Goal: Participate in discussion: Engage in conversation with other users on a specific topic

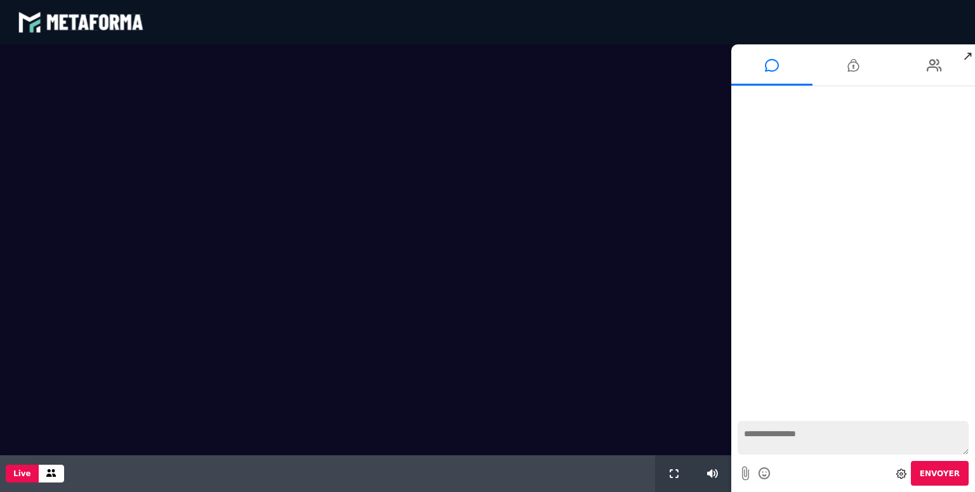
scroll to position [993, 0]
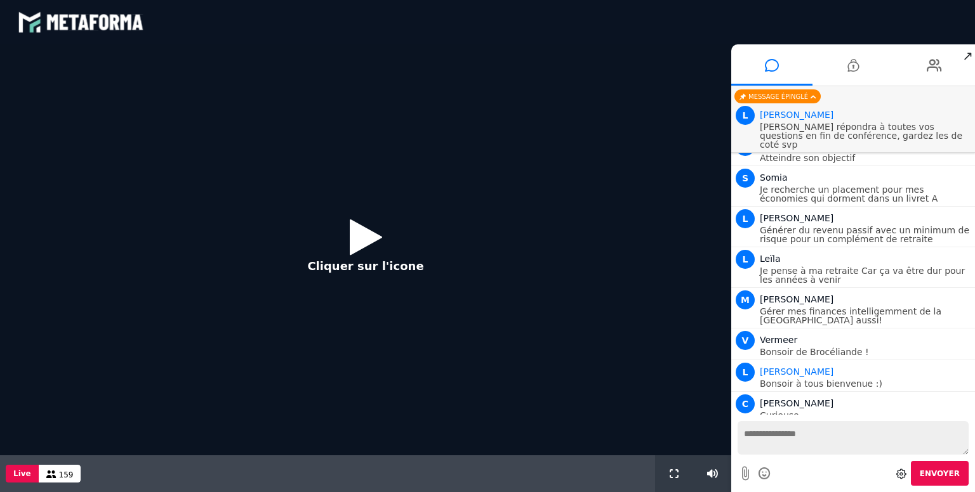
click at [359, 207] on div "Cliquer sur l'icone" at bounding box center [365, 249] width 731 height 411
click at [367, 236] on icon at bounding box center [366, 236] width 32 height 41
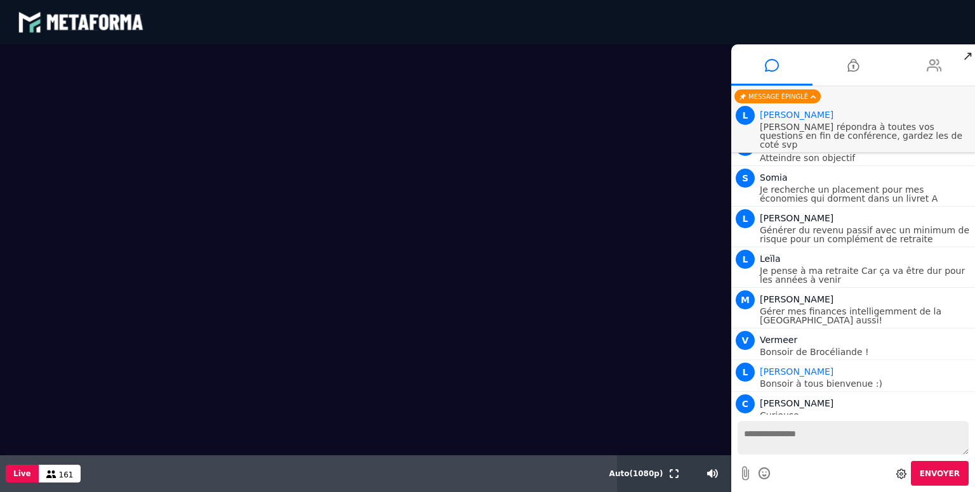
click at [946, 66] on li at bounding box center [934, 64] width 81 height 41
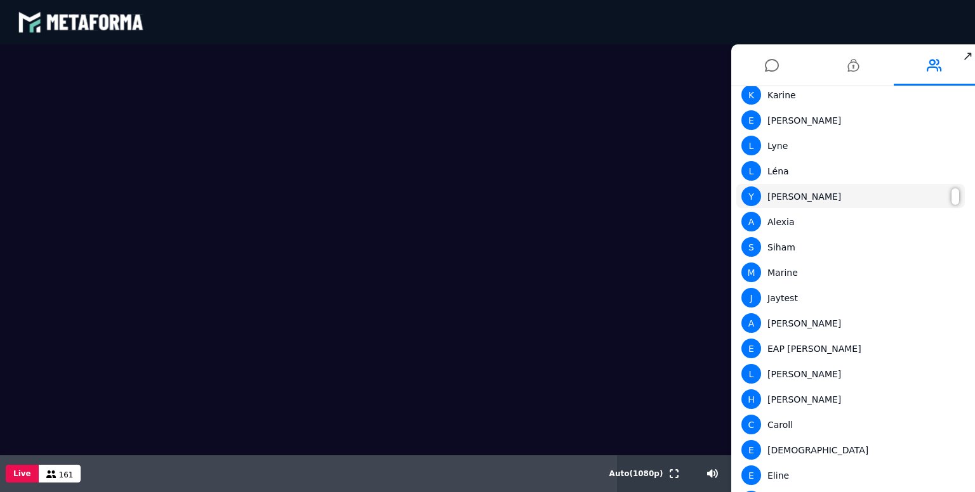
scroll to position [0, 0]
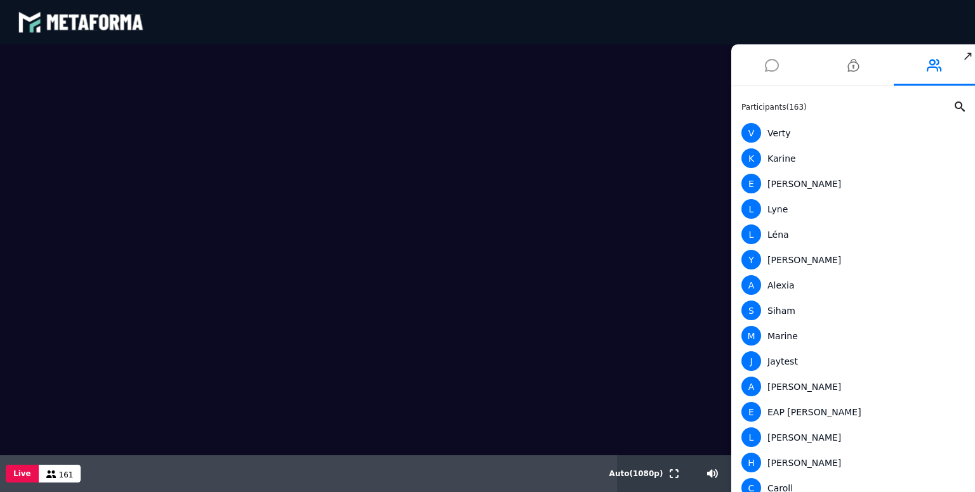
click at [775, 67] on icon at bounding box center [772, 65] width 14 height 32
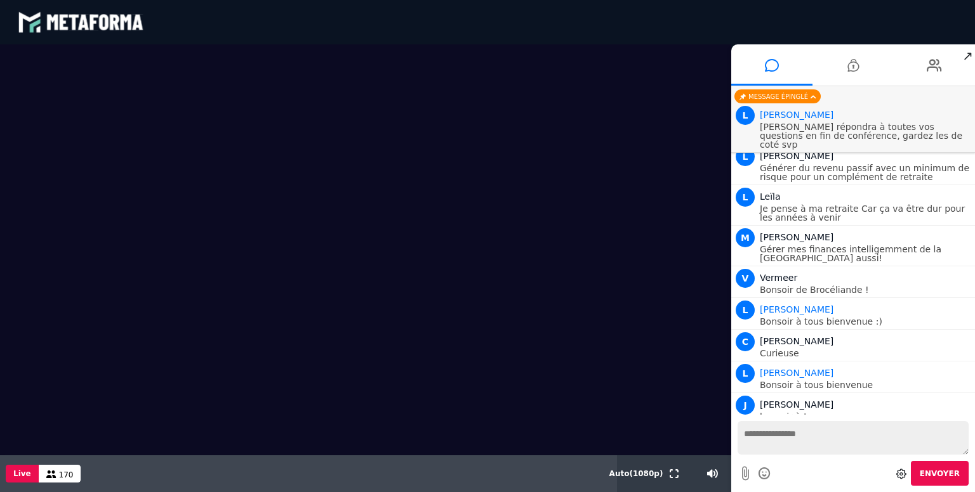
scroll to position [1086, 0]
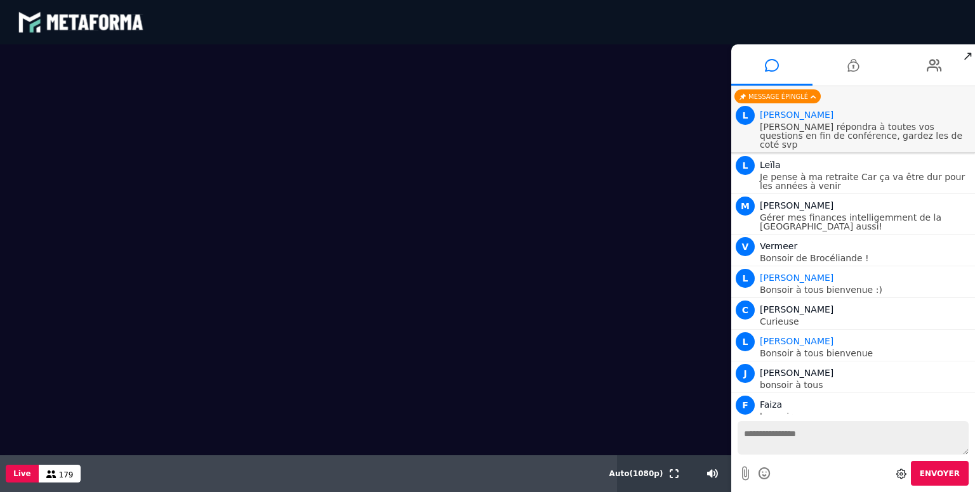
click at [265, 350] on video at bounding box center [365, 249] width 731 height 411
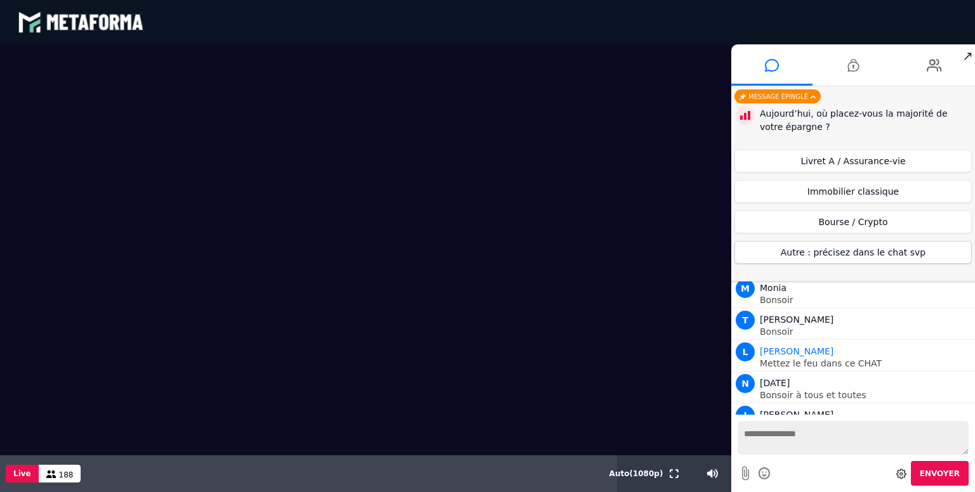
scroll to position [1506, 0]
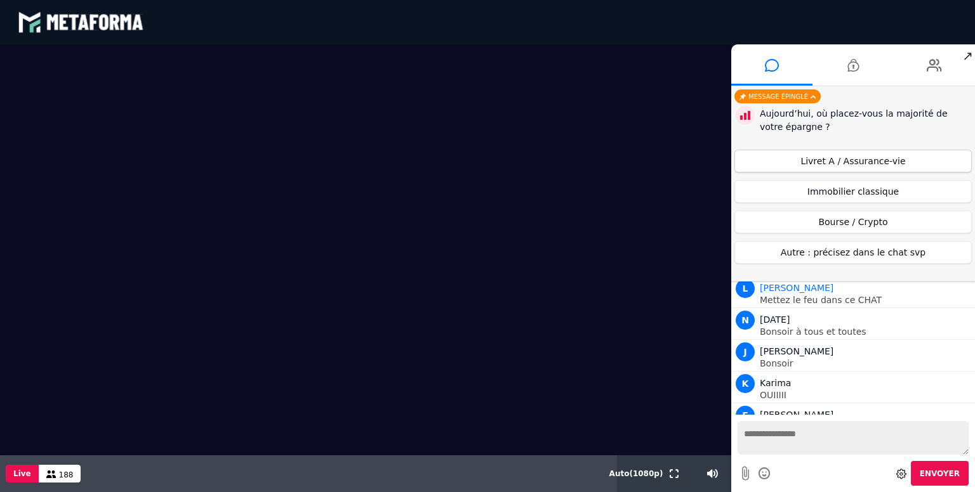
click at [857, 159] on button "Livret A / Assurance-vie" at bounding box center [852, 161] width 237 height 23
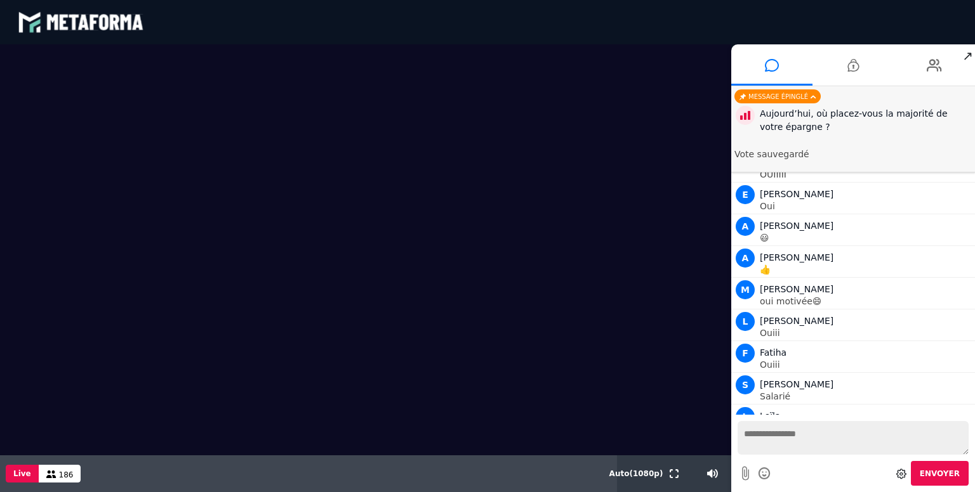
scroll to position [1791, 0]
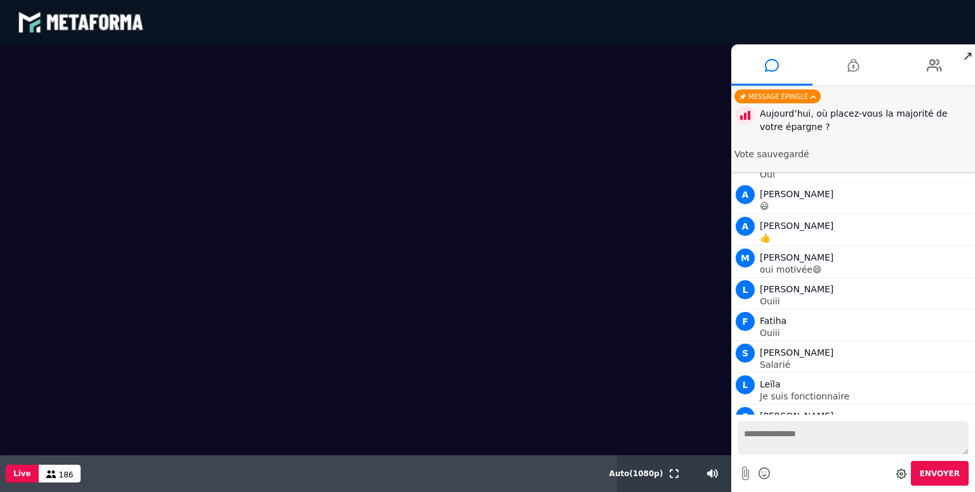
click at [770, 160] on li "Message épinglé [DATE], où placez-vous la majorité de votre épargne ? Vote sauv…" at bounding box center [853, 129] width 244 height 86
click at [805, 116] on div "Aujourd’hui, où placez-vous la majorité de votre épargne ?" at bounding box center [866, 120] width 212 height 27
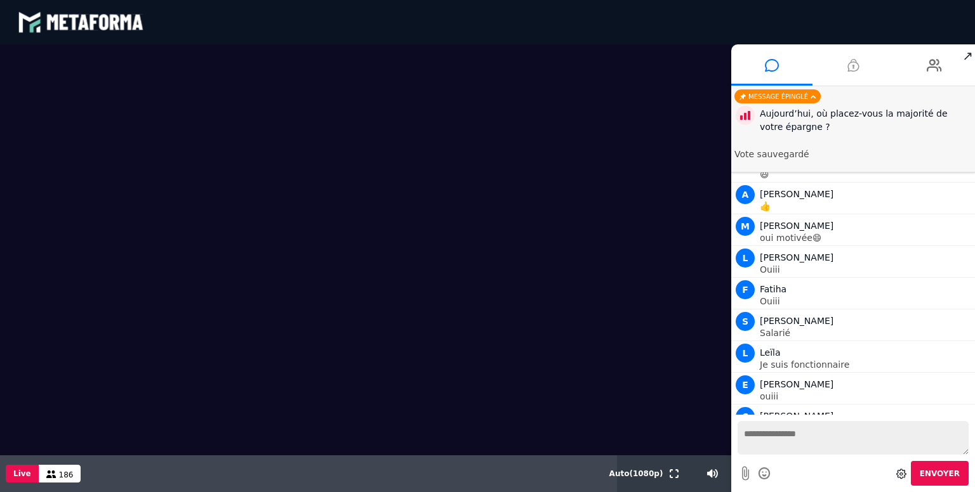
click at [872, 57] on li at bounding box center [852, 64] width 81 height 41
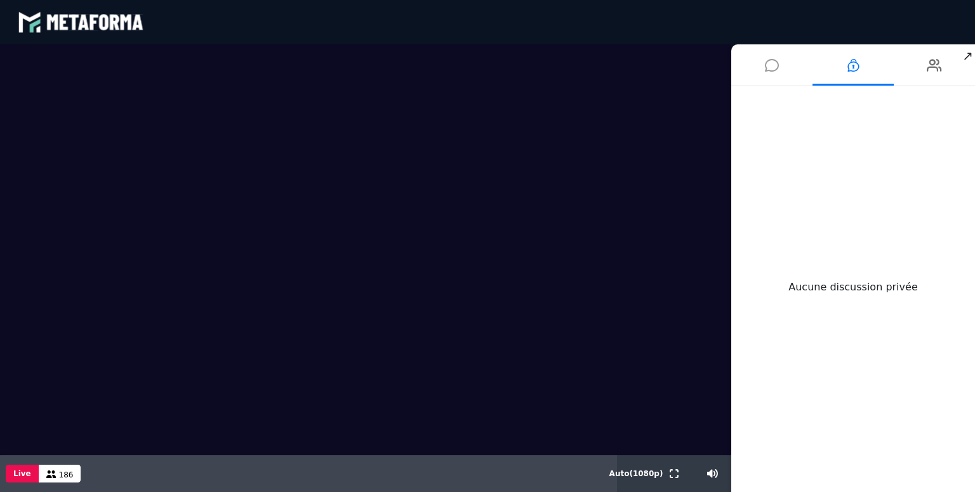
click at [800, 63] on li at bounding box center [771, 64] width 81 height 41
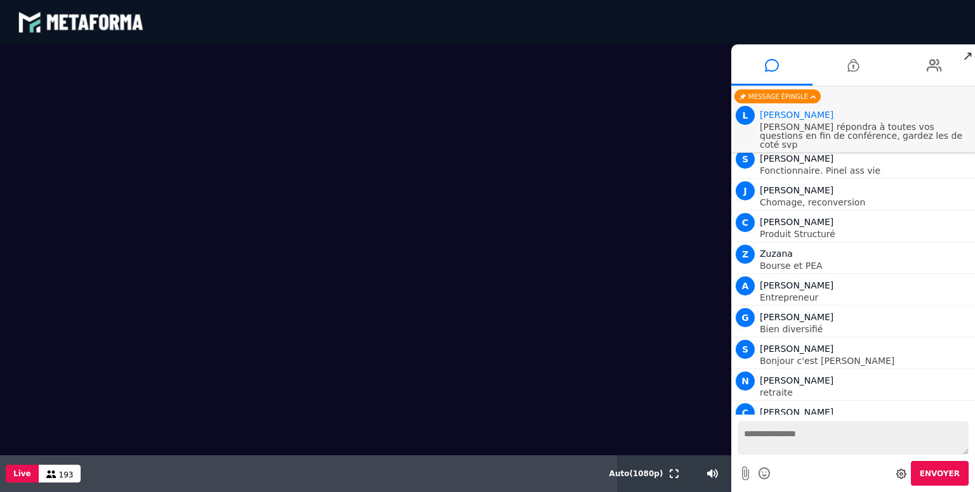
scroll to position [3141, 0]
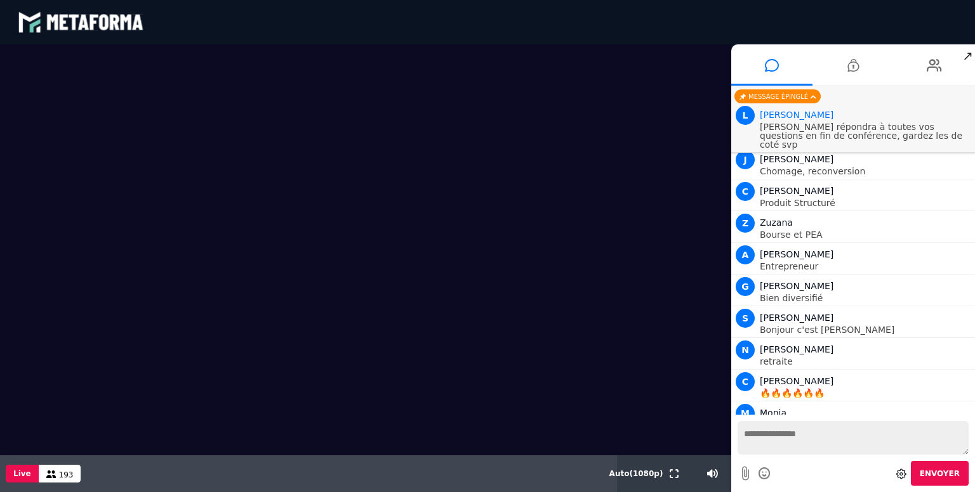
click at [792, 439] on textarea at bounding box center [852, 438] width 231 height 34
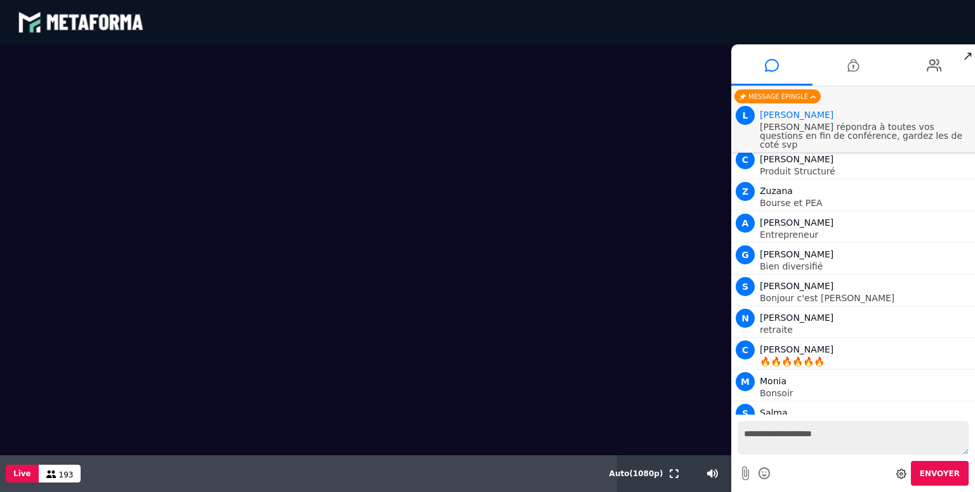
scroll to position [3204, 0]
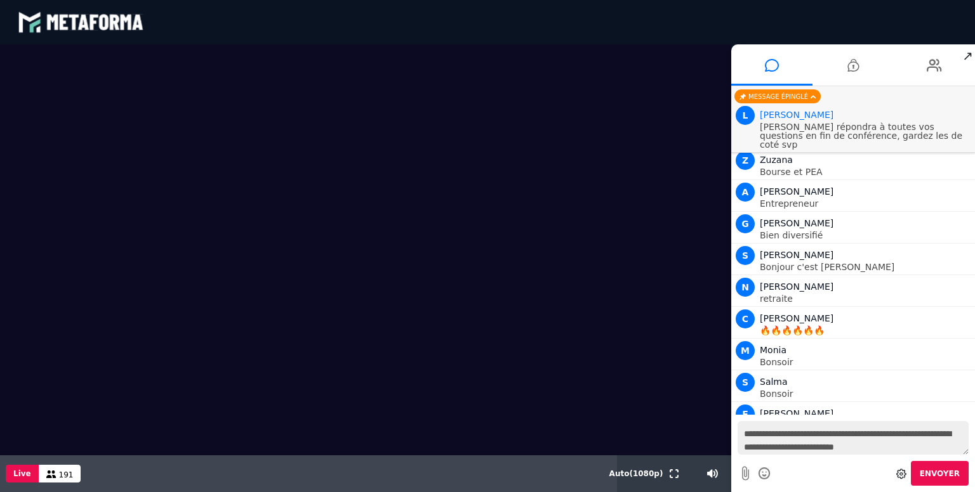
type textarea "**********"
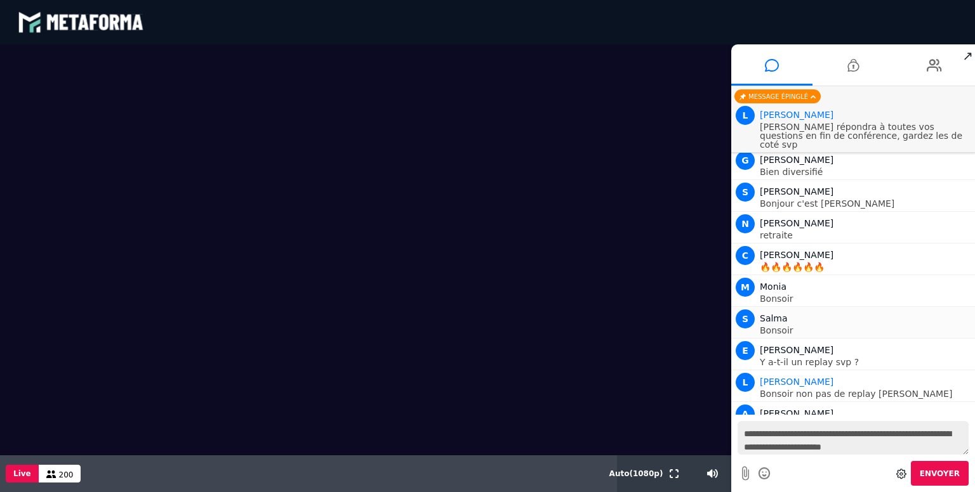
scroll to position [3308, 0]
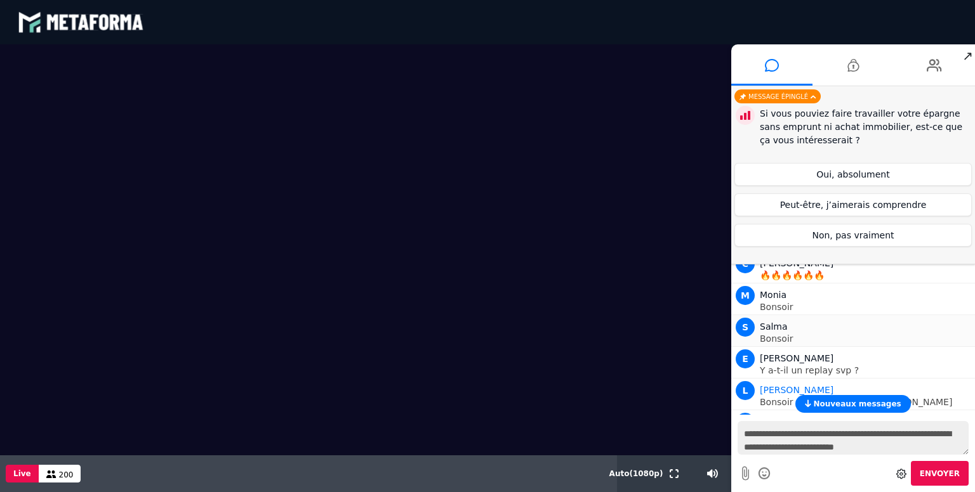
type textarea "**********"
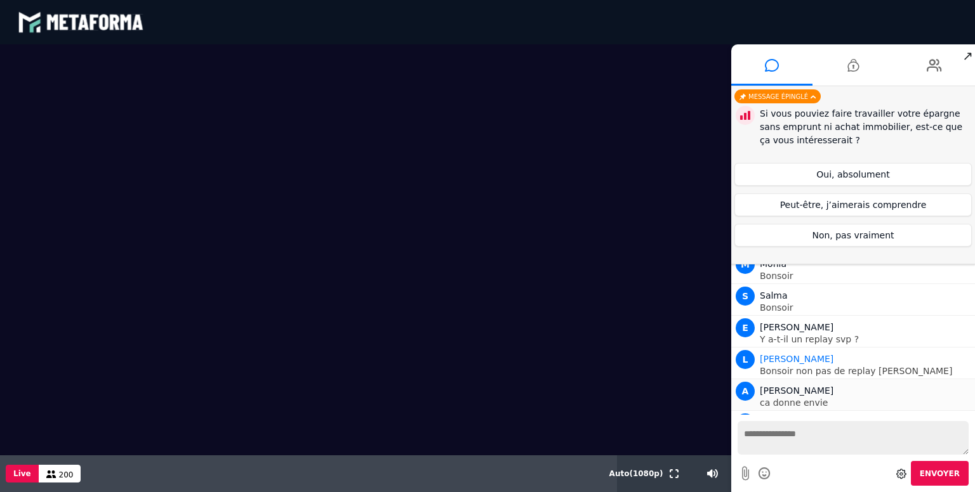
scroll to position [3371, 0]
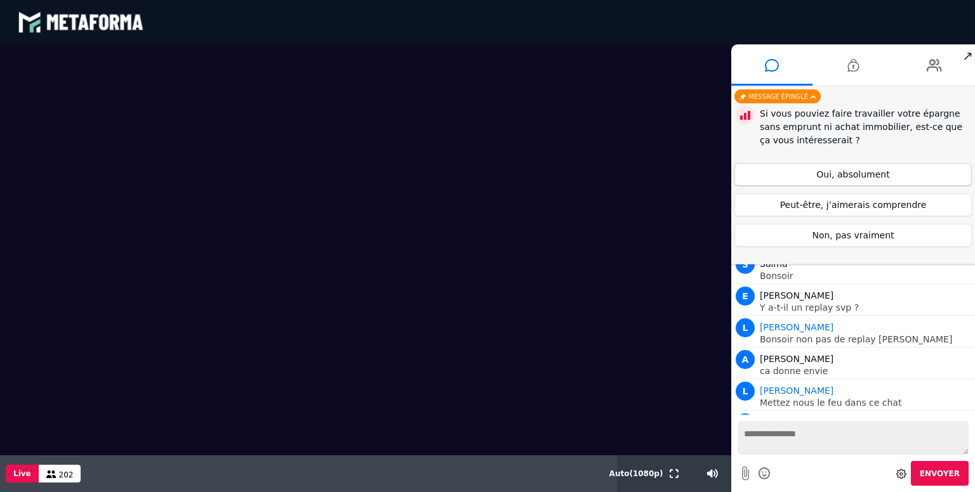
click at [847, 183] on button "Oui, absolument" at bounding box center [852, 174] width 237 height 23
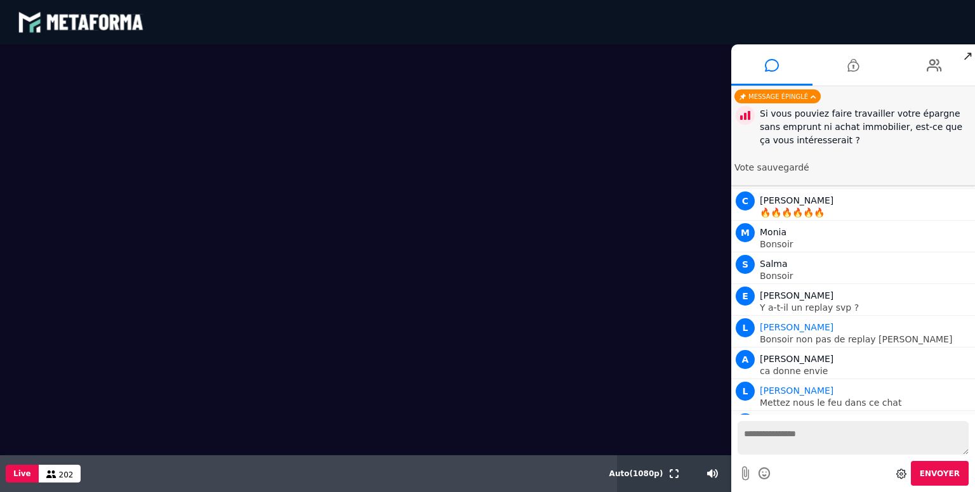
scroll to position [3402, 0]
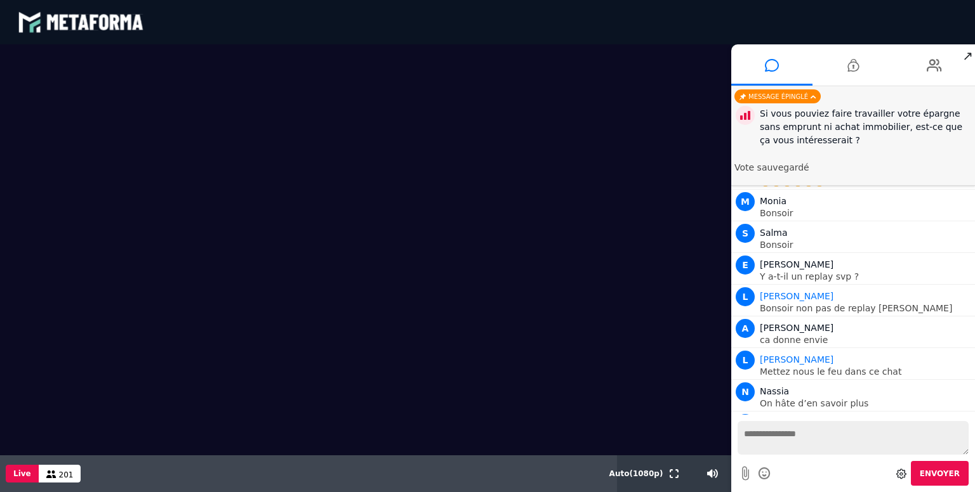
click at [113, 30] on div "blastream met_channel-9815b25ebd2bfb1ca2e40341aa852e5e" at bounding box center [81, 22] width 127 height 38
click at [143, 25] on div "blastream met_channel-9815b25ebd2bfb1ca2e40341aa852e5e" at bounding box center [81, 22] width 127 height 38
drag, startPoint x: 143, startPoint y: 25, endPoint x: 400, endPoint y: -53, distance: 268.6
click at [400, 0] on html "blastream met_channel-9815b25ebd2bfb1ca2e40341aa852e5e fr en fr Scène Compte li…" at bounding box center [487, 246] width 975 height 492
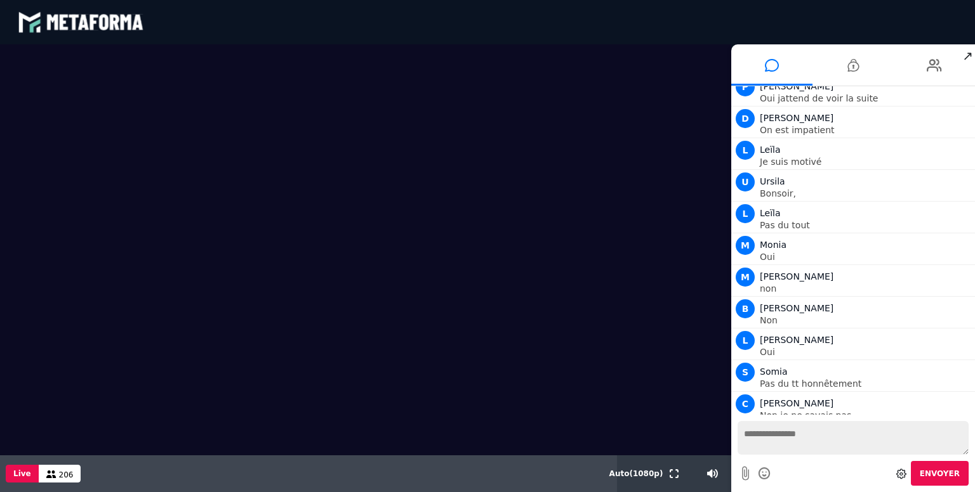
scroll to position [4296, 0]
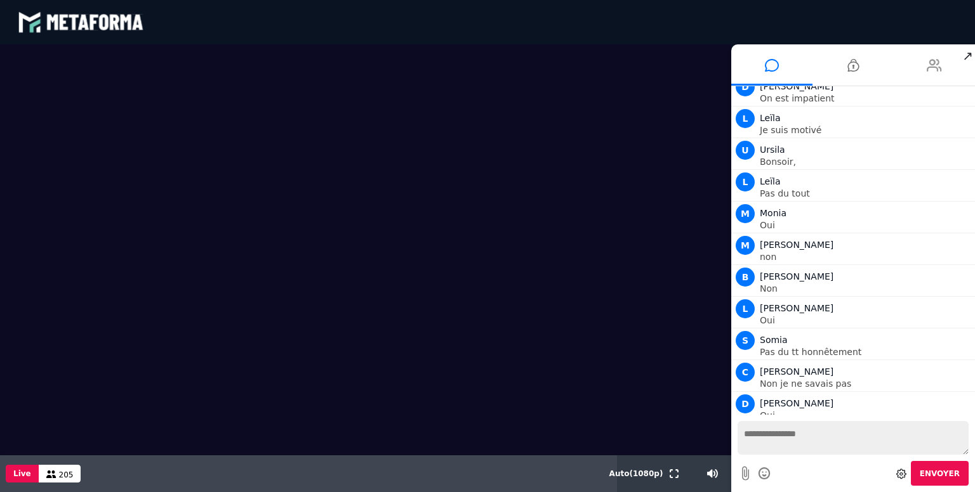
click at [937, 63] on icon at bounding box center [934, 65] width 15 height 32
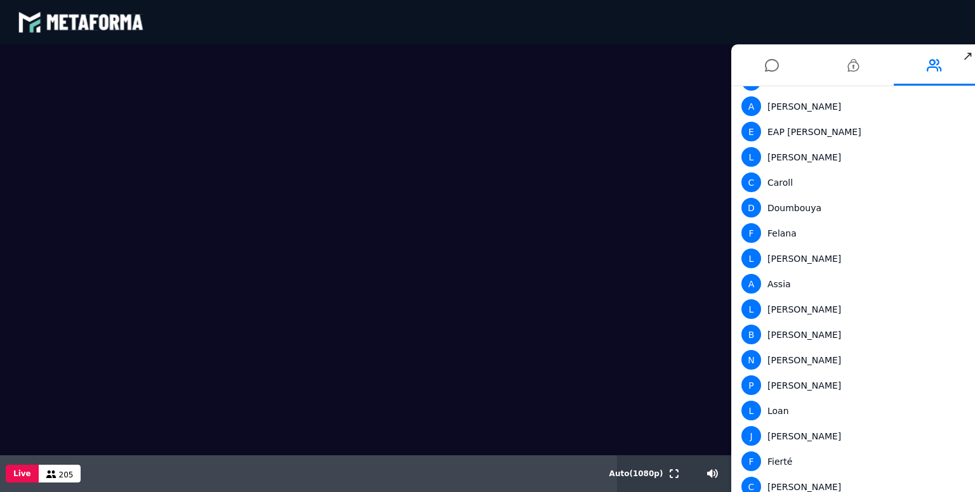
scroll to position [0, 0]
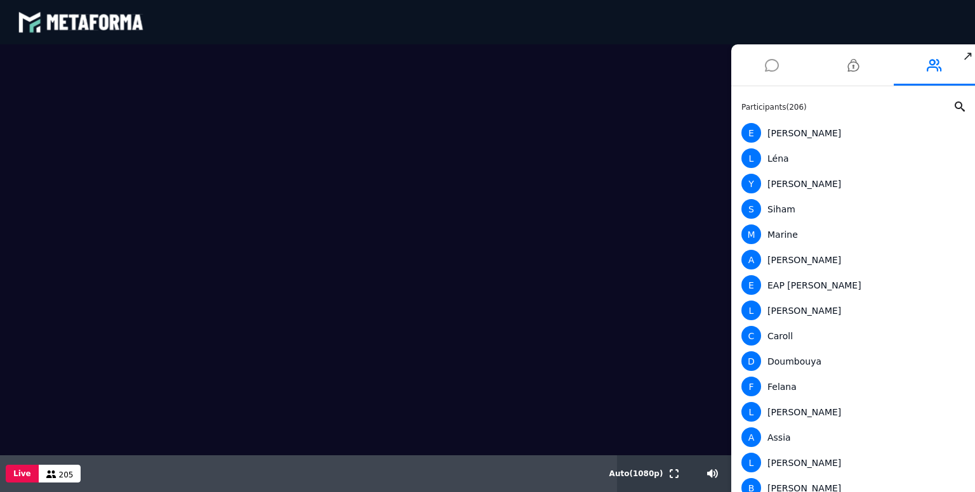
click at [772, 77] on icon at bounding box center [772, 65] width 14 height 32
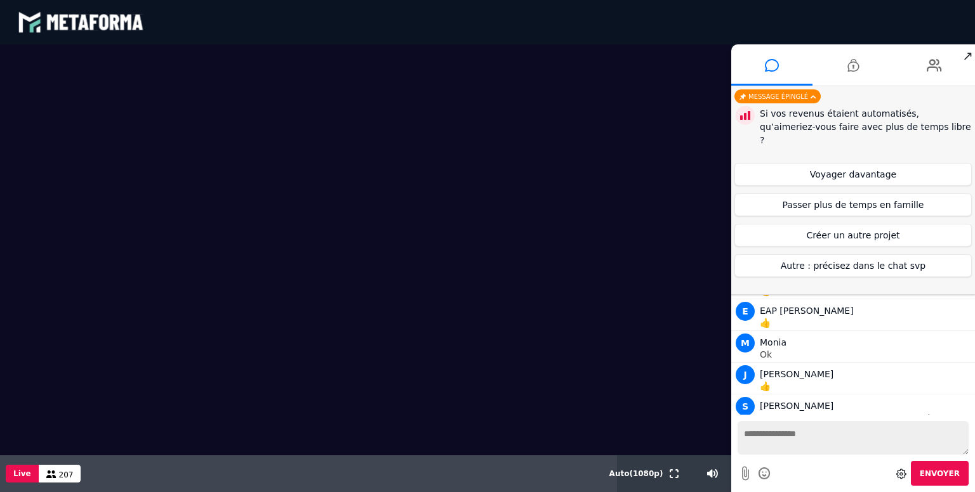
scroll to position [5063, 0]
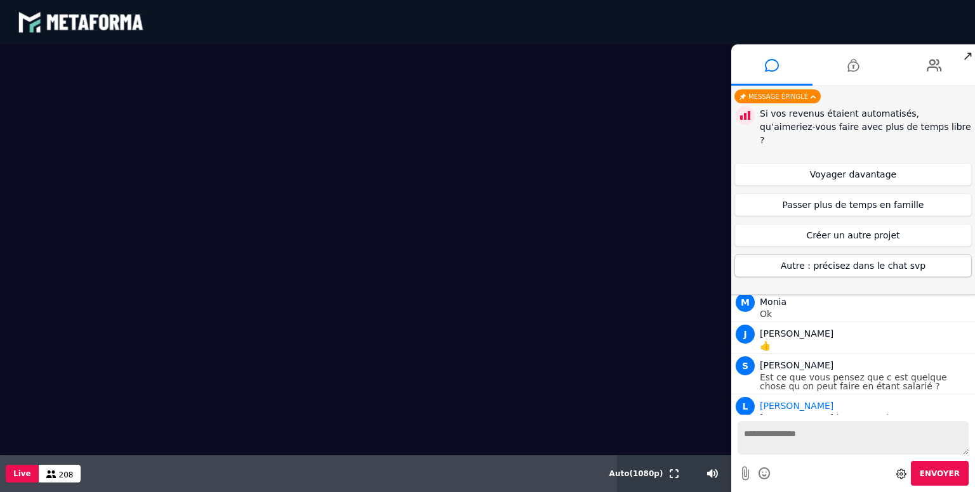
click at [835, 258] on button "Autre : précisez dans le chat svp" at bounding box center [852, 265] width 237 height 23
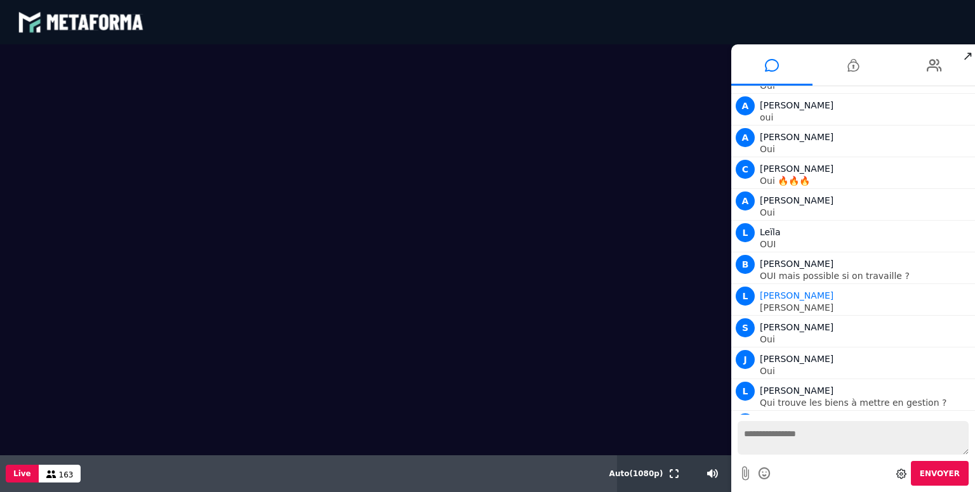
scroll to position [8357, 0]
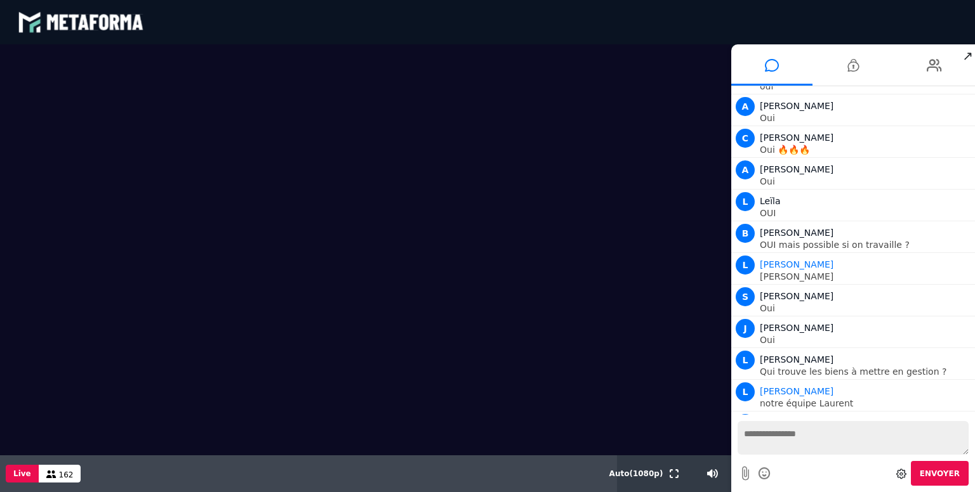
click at [771, 434] on textarea at bounding box center [852, 438] width 231 height 34
type textarea "**********"
click at [905, 473] on icon at bounding box center [901, 474] width 10 height 10
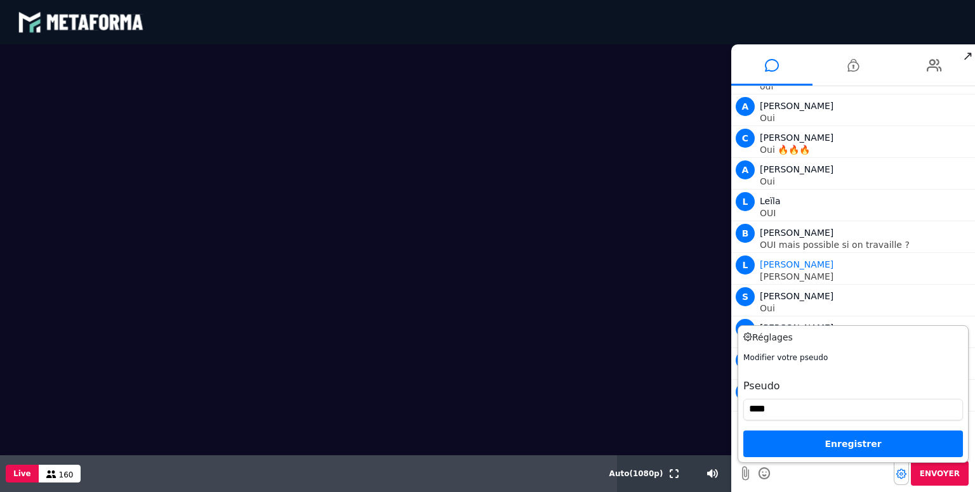
click at [819, 444] on div "Enregistrer" at bounding box center [853, 444] width 220 height 27
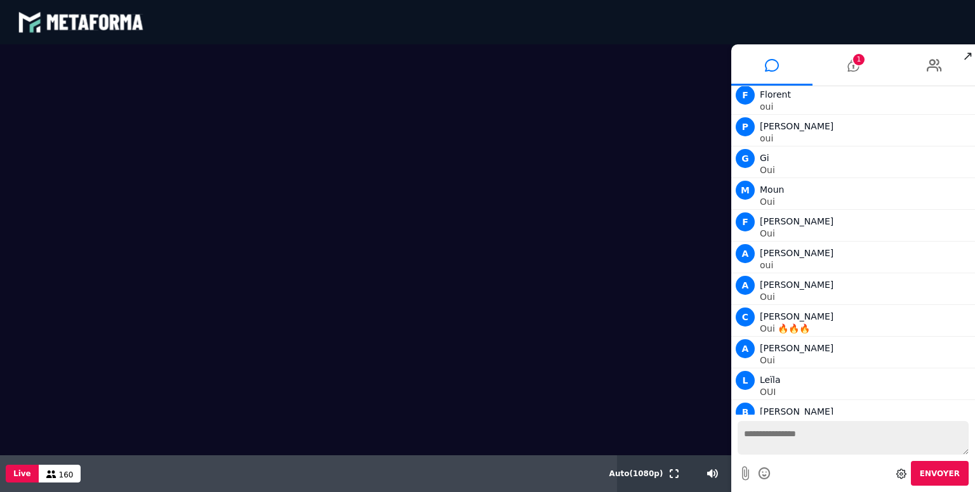
scroll to position [8358, 0]
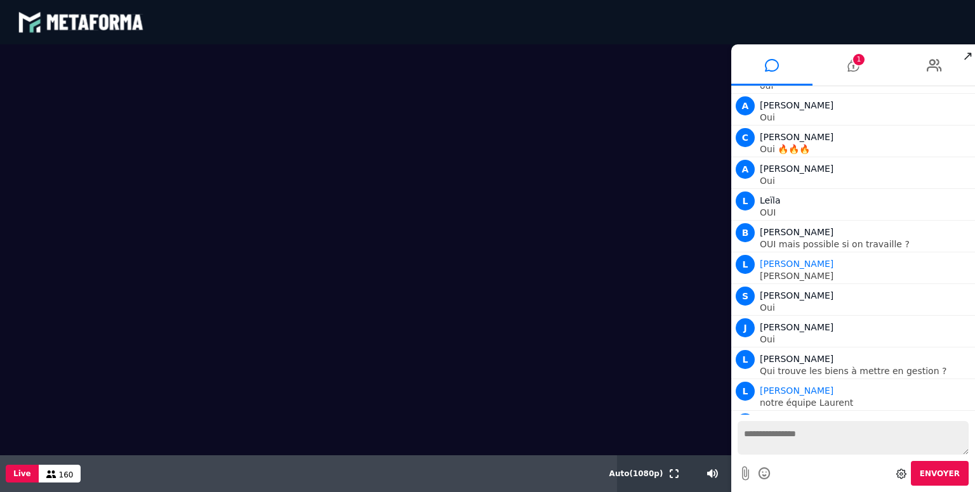
click at [621, 224] on video at bounding box center [365, 249] width 731 height 411
click at [630, 471] on span "Auto ( 1080 p)" at bounding box center [636, 474] width 54 height 9
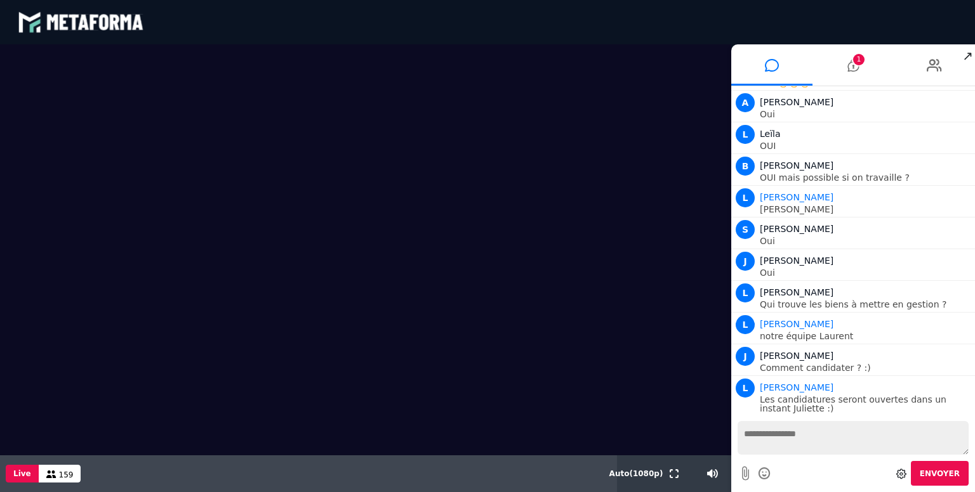
click at [552, 411] on video at bounding box center [365, 249] width 731 height 411
click at [63, 472] on span "159" at bounding box center [66, 475] width 15 height 9
click at [26, 477] on button "Live" at bounding box center [22, 474] width 33 height 18
click at [814, 449] on textarea at bounding box center [852, 438] width 231 height 34
type textarea "*"
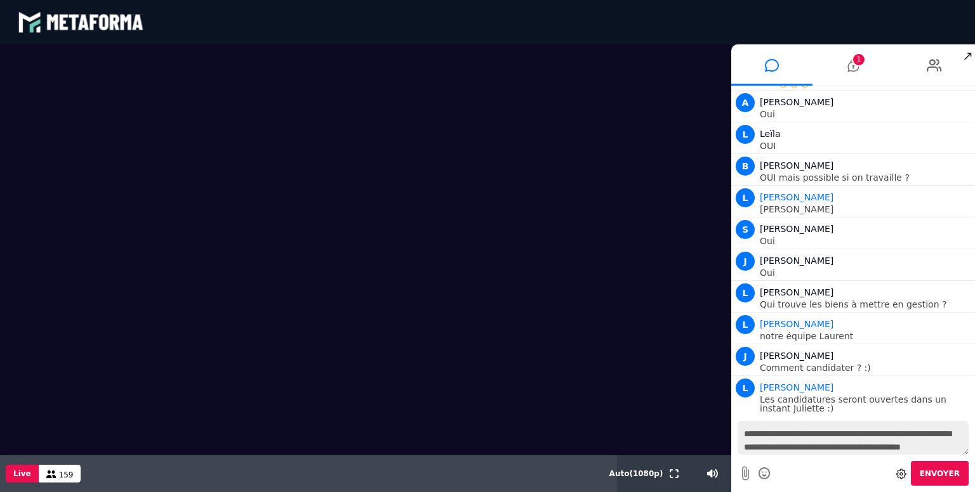
scroll to position [11, 0]
click at [940, 438] on textarea "**********" at bounding box center [852, 438] width 231 height 34
click at [874, 437] on textarea "**********" at bounding box center [852, 438] width 231 height 34
click at [869, 438] on textarea "**********" at bounding box center [852, 438] width 231 height 34
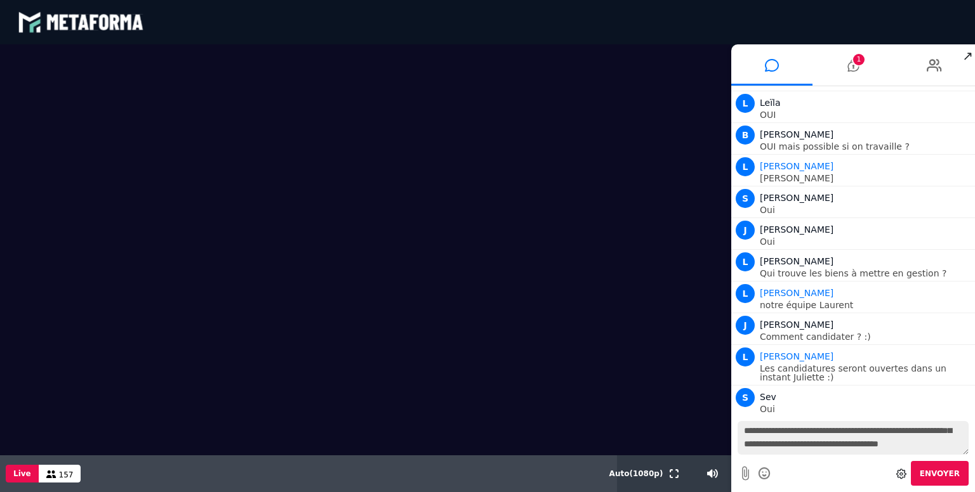
scroll to position [25, 0]
type textarea "**********"
click at [953, 470] on span "Envoyer" at bounding box center [940, 474] width 40 height 9
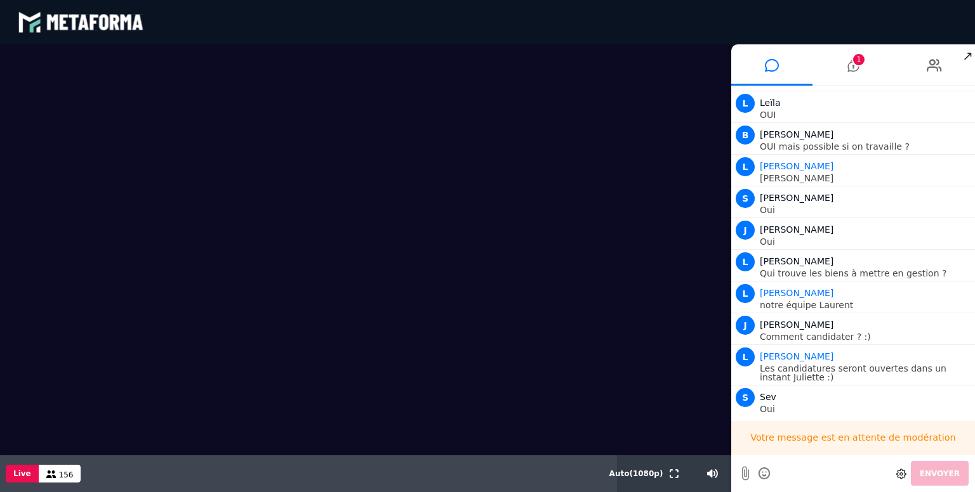
scroll to position [0, 0]
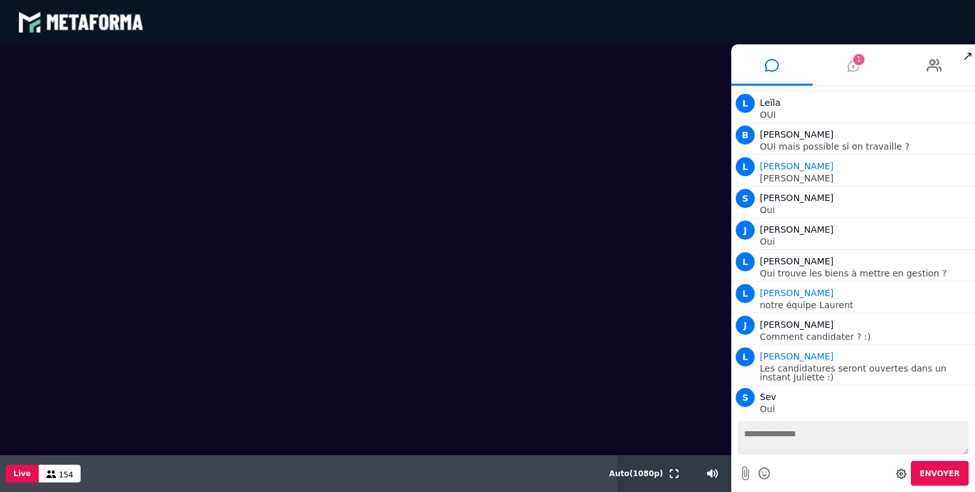
click at [858, 77] on icon at bounding box center [852, 65] width 11 height 32
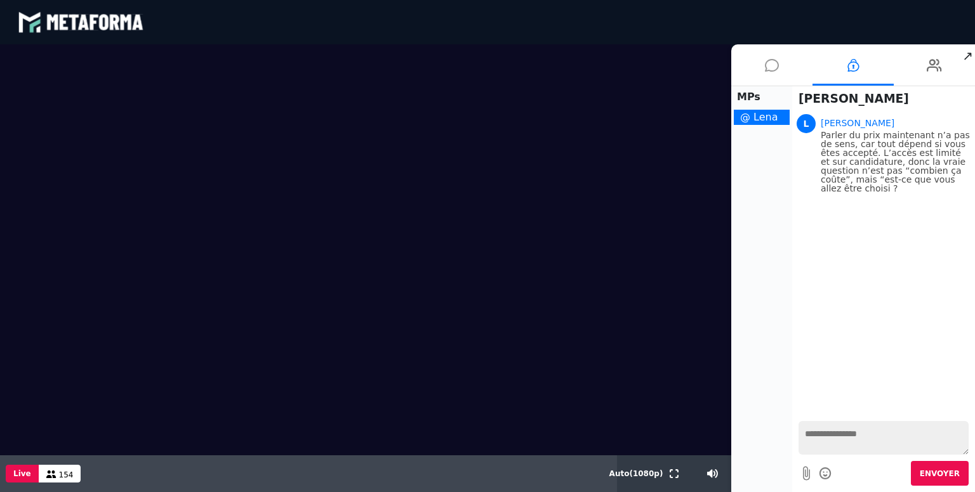
click at [783, 67] on li at bounding box center [771, 64] width 81 height 41
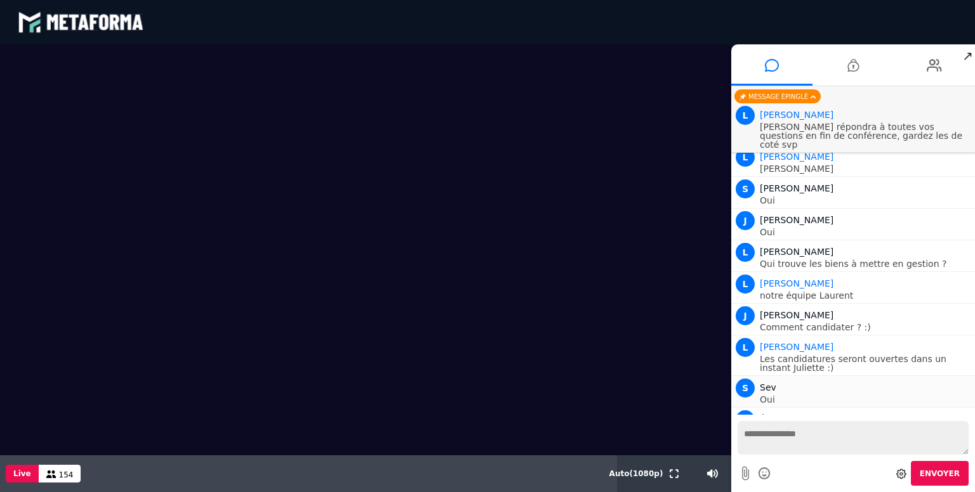
scroll to position [8415, 0]
click at [810, 400] on icon at bounding box center [808, 404] width 6 height 8
click at [843, 411] on button "Nouveaux messages" at bounding box center [852, 404] width 115 height 18
click at [810, 406] on button "Nouveaux messages" at bounding box center [852, 404] width 115 height 18
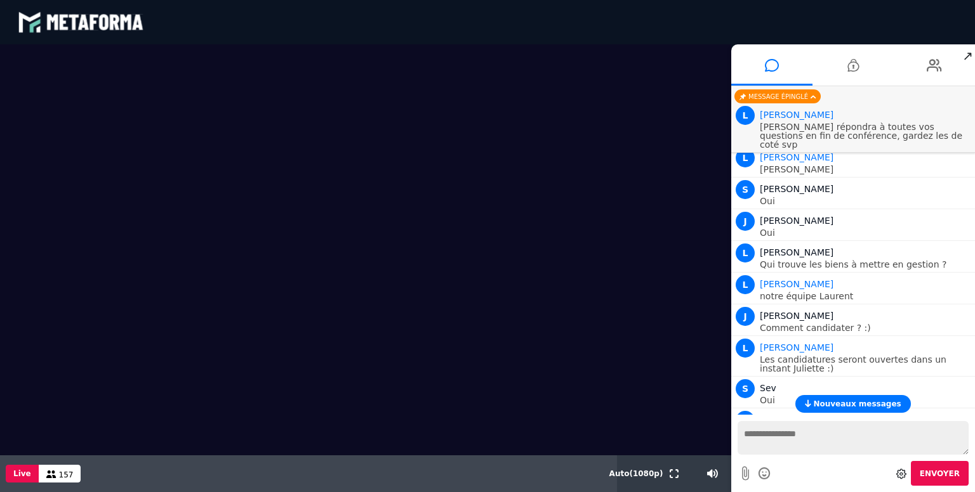
click at [835, 397] on button "Nouveaux messages" at bounding box center [852, 404] width 115 height 18
click at [810, 404] on icon at bounding box center [808, 404] width 6 height 8
click at [842, 71] on li at bounding box center [852, 64] width 81 height 41
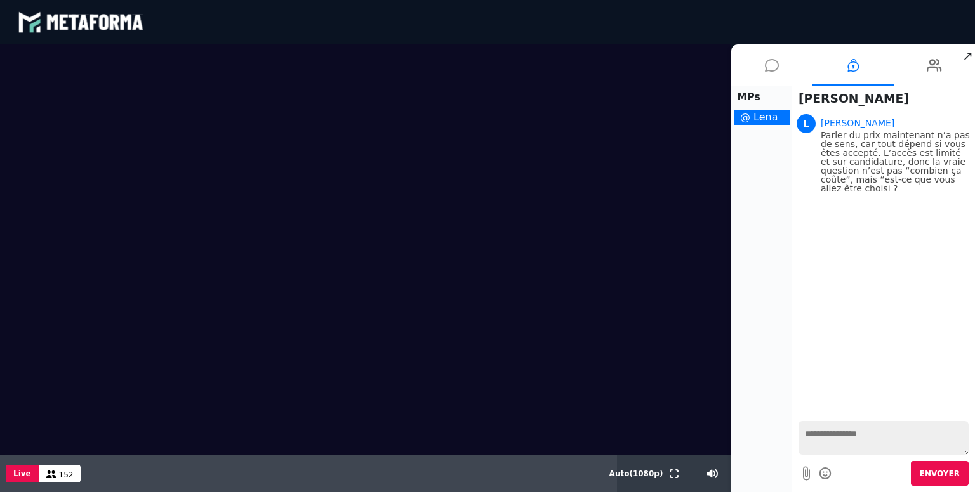
click at [762, 71] on li at bounding box center [771, 64] width 81 height 41
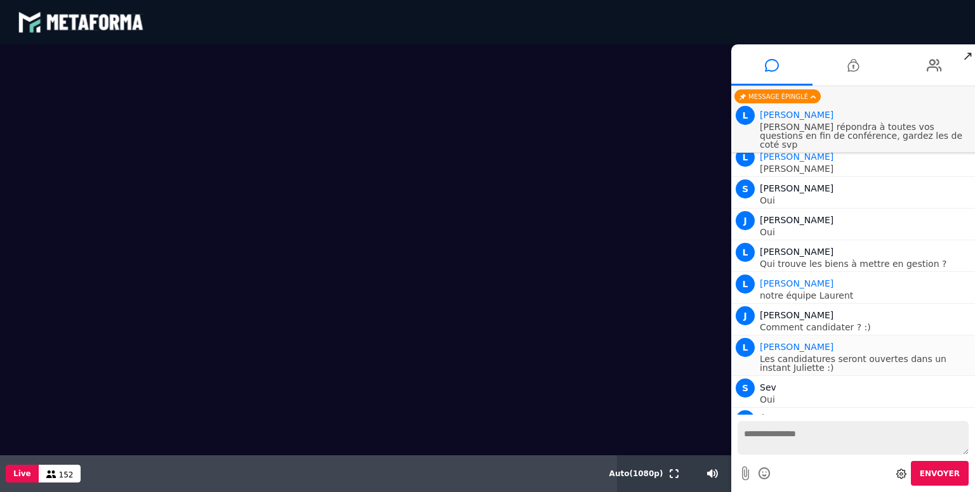
scroll to position [8415, 0]
click at [829, 402] on span "Nouveaux messages" at bounding box center [857, 404] width 88 height 9
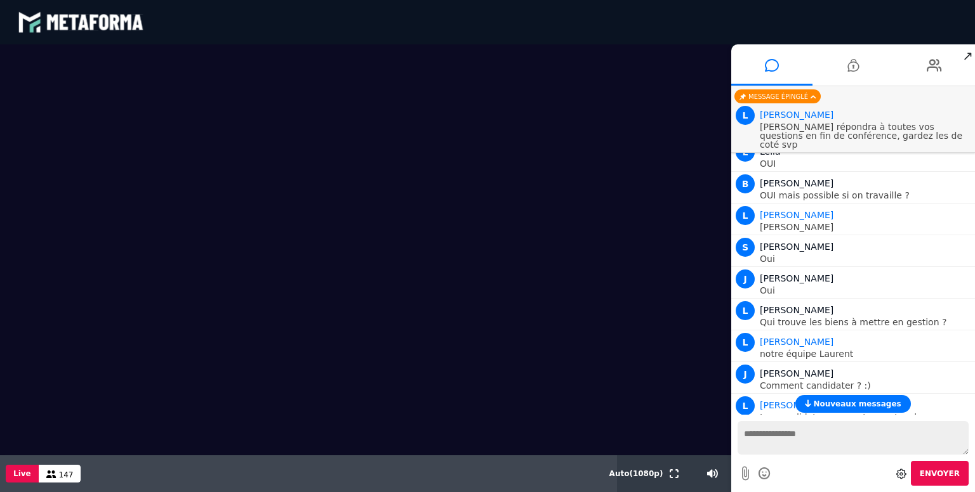
scroll to position [8447, 0]
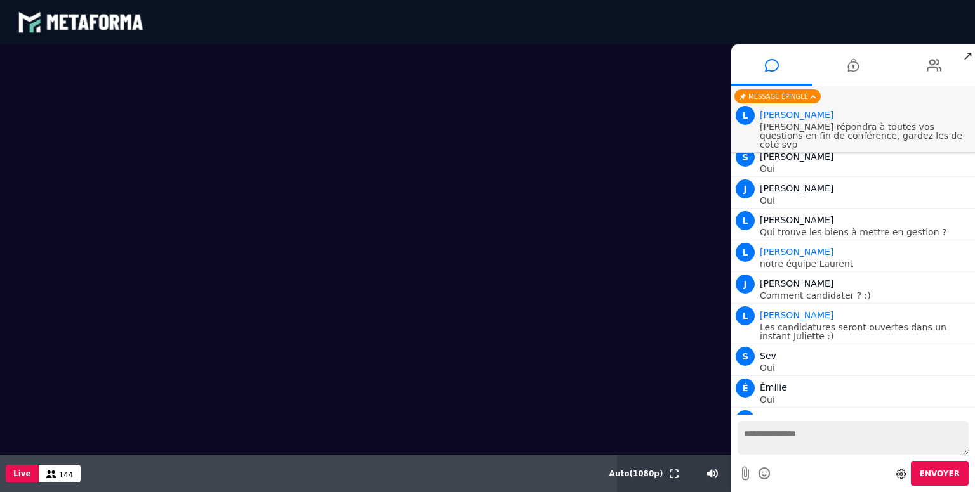
click at [800, 439] on textarea at bounding box center [852, 438] width 231 height 34
type textarea "*"
click at [858, 64] on icon at bounding box center [852, 65] width 11 height 32
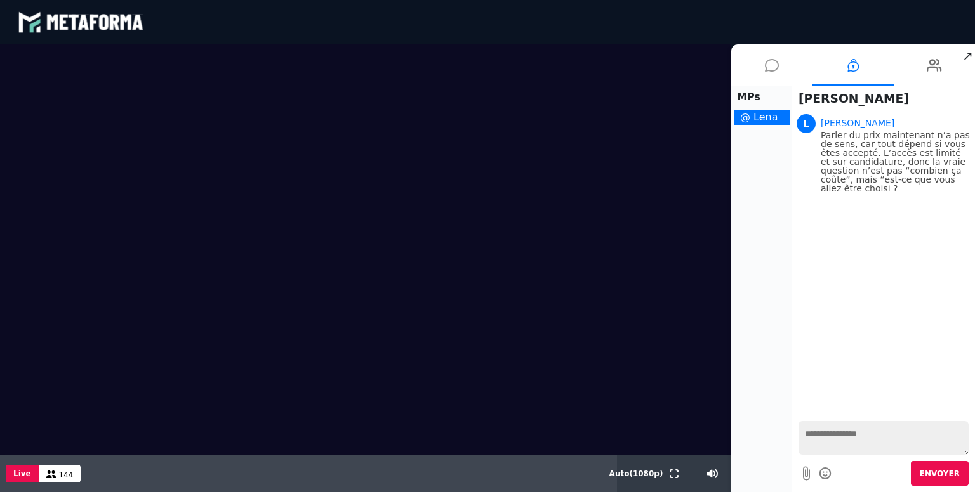
click at [772, 64] on icon at bounding box center [772, 65] width 14 height 32
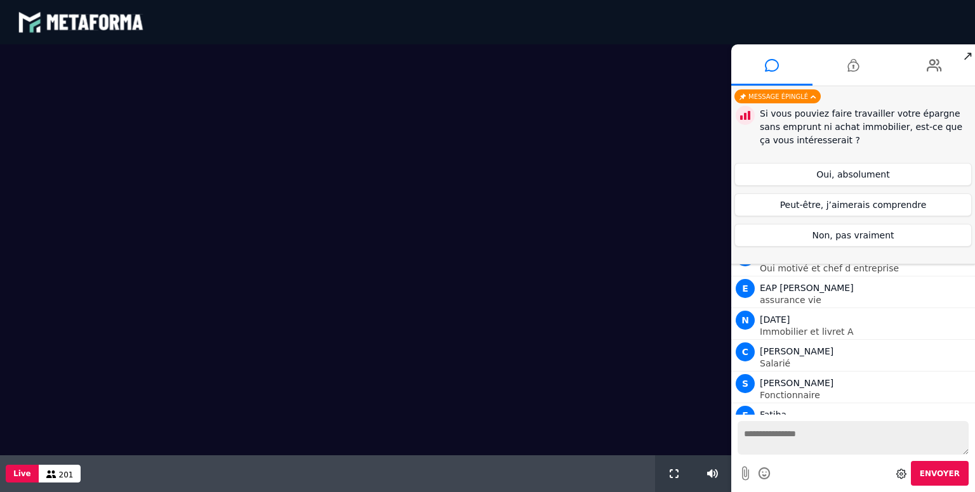
scroll to position [912, 0]
